Goal: Find specific page/section: Find specific page/section

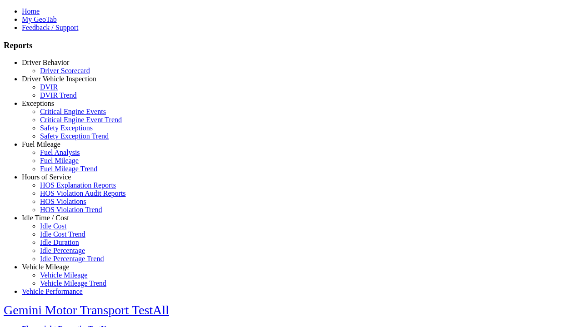
click at [52, 181] on link "Hours of Service" at bounding box center [46, 177] width 49 height 8
click at [59, 214] on link "HOS Violation Trend" at bounding box center [71, 210] width 62 height 8
select select "**********"
type input "**********"
